Goal: Check status: Check status

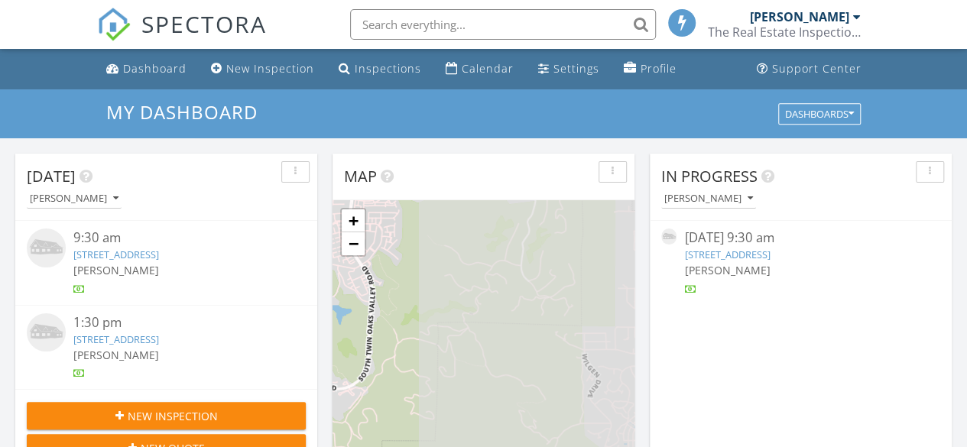
scroll to position [8, 8]
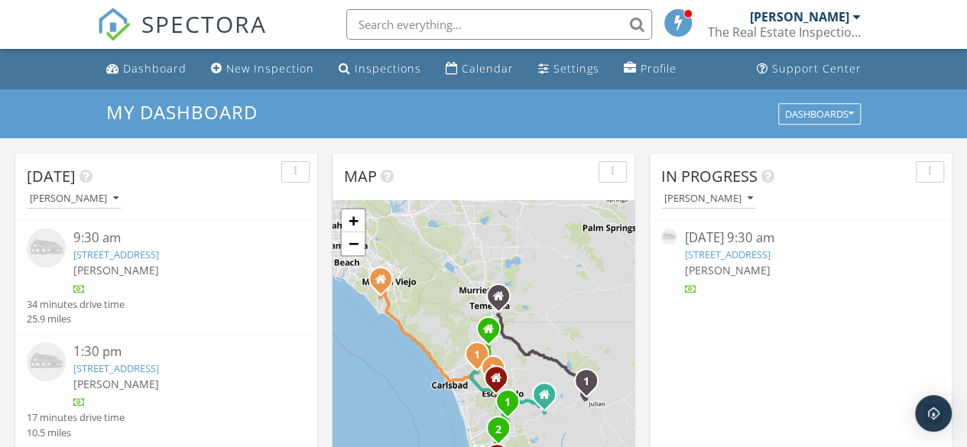
click at [723, 245] on div "09/29/25 9:30 am" at bounding box center [800, 237] width 232 height 19
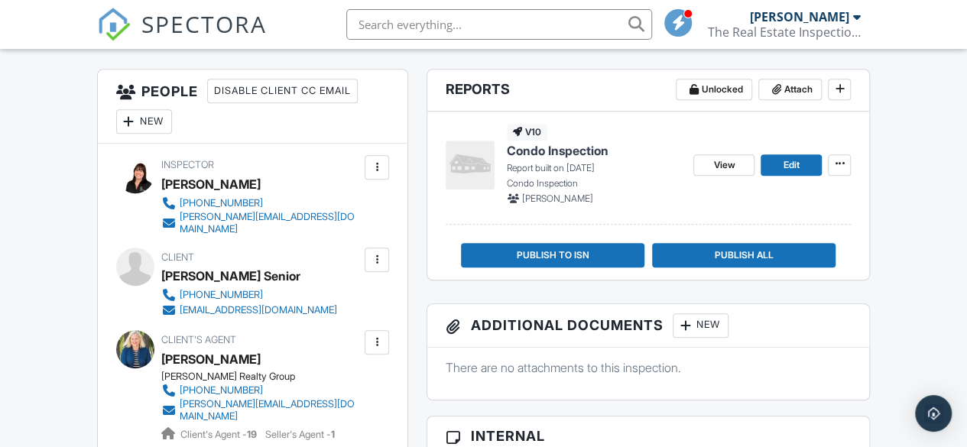
scroll to position [377, 0]
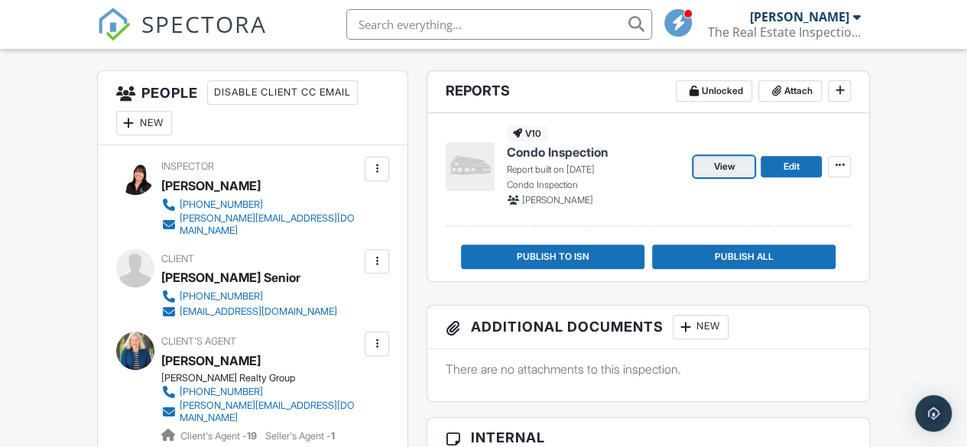
click at [720, 164] on span "View" at bounding box center [723, 166] width 21 height 15
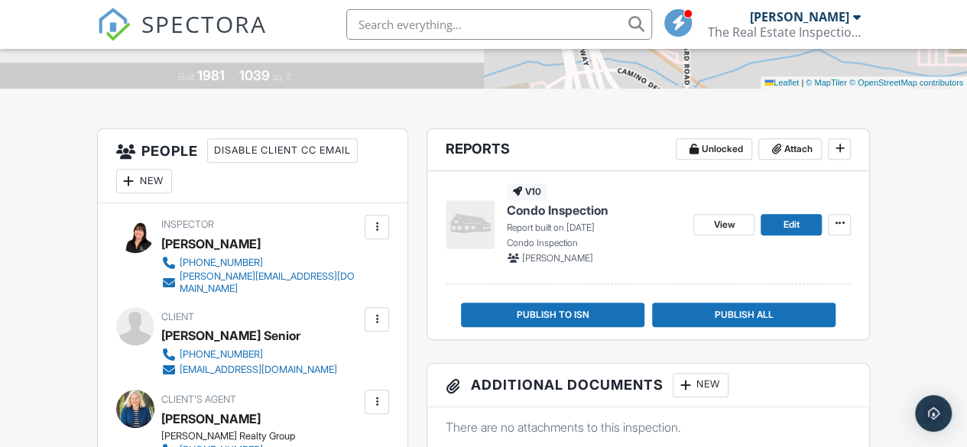
scroll to position [322, 0]
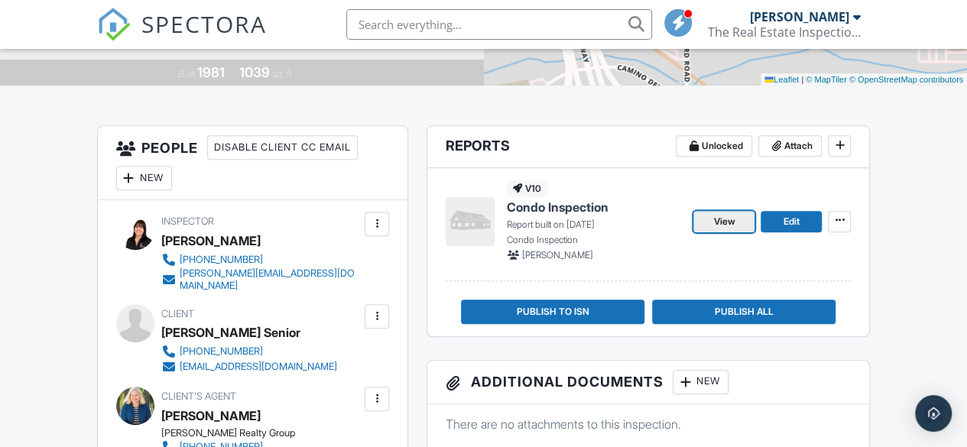
click at [713, 216] on span "View" at bounding box center [723, 221] width 21 height 15
